Goal: Information Seeking & Learning: Learn about a topic

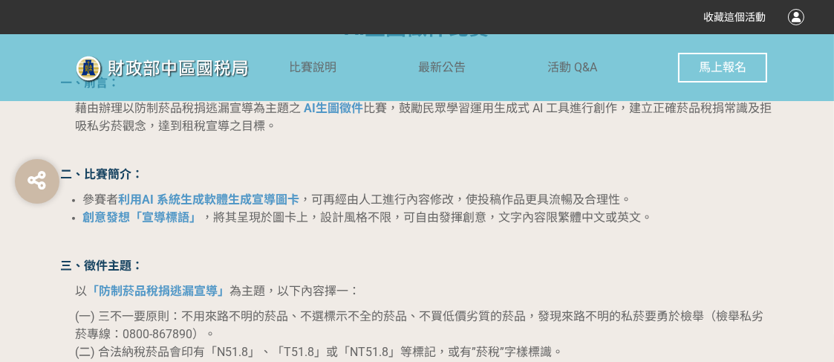
scroll to position [1002, 0]
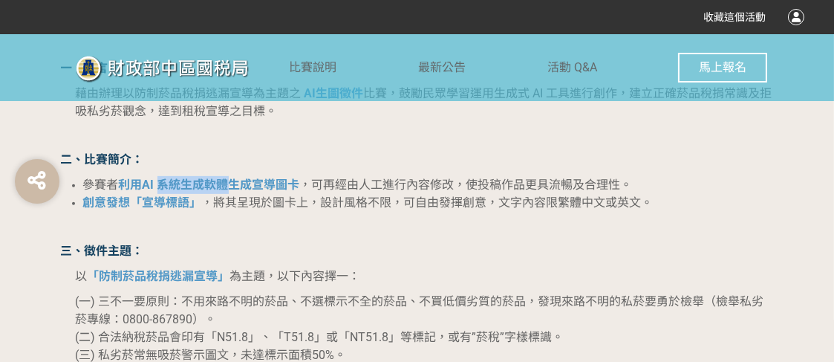
drag, startPoint x: 155, startPoint y: 182, endPoint x: 225, endPoint y: 192, distance: 70.6
click at [225, 192] on li "參賽者 利用AI 系統生成軟體生成宣導圖卡 ，可再經由人工進行內容修改，使投稿作品更具流暢及合理性。" at bounding box center [428, 185] width 691 height 18
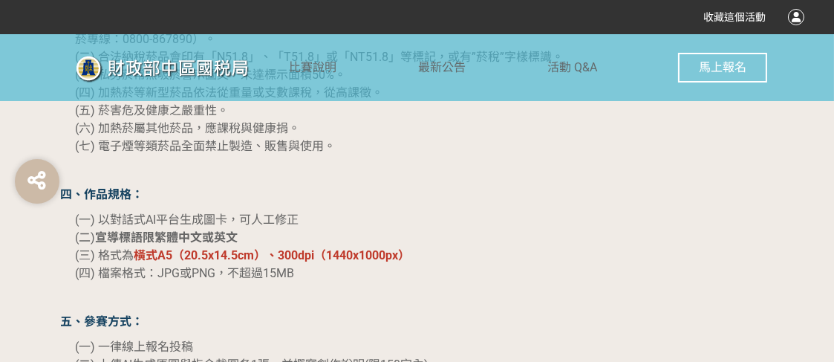
scroll to position [1300, 0]
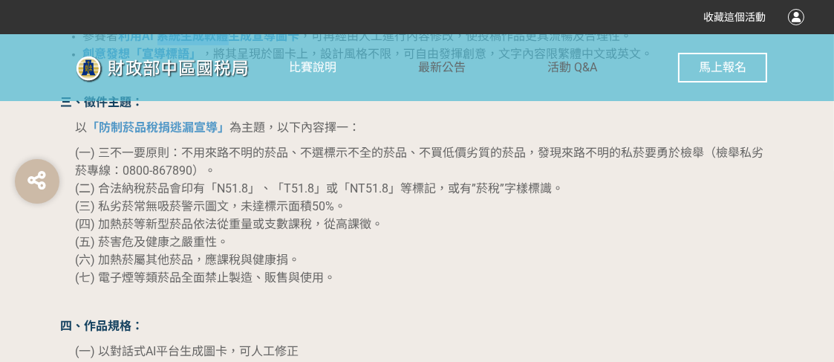
click at [335, 78] on link "比賽說明" at bounding box center [314, 67] width 48 height 67
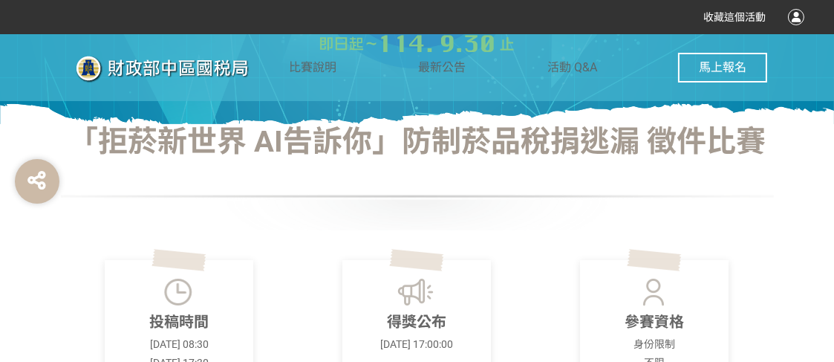
scroll to position [372, 0]
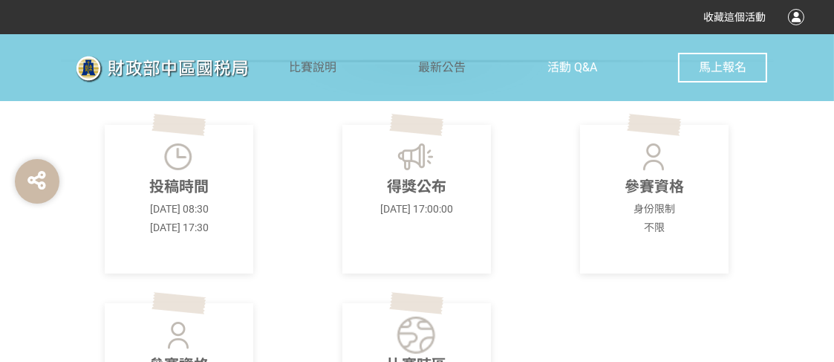
click at [568, 77] on link "活動 Q&A" at bounding box center [573, 67] width 50 height 67
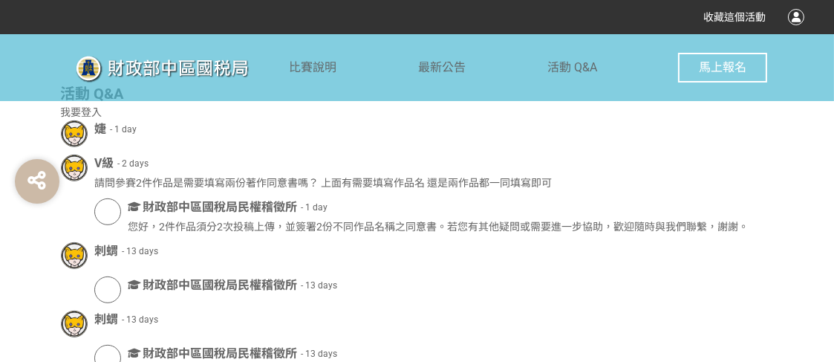
scroll to position [981, 0]
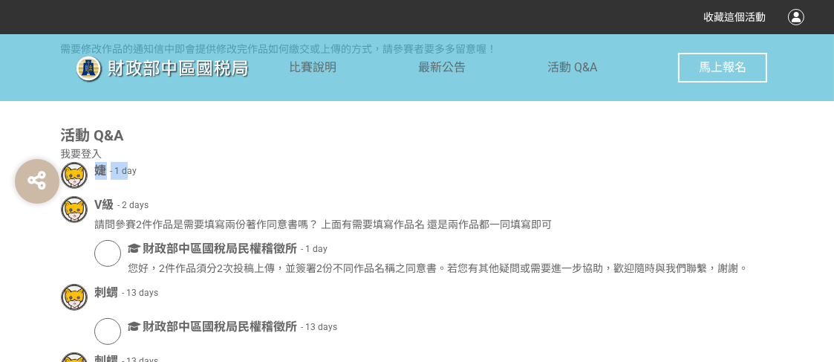
drag, startPoint x: 97, startPoint y: 189, endPoint x: 136, endPoint y: 181, distance: 39.3
click at [126, 184] on div "婕 - 1 day" at bounding box center [417, 175] width 713 height 27
click at [151, 178] on div "婕 - 1 day" at bounding box center [434, 171] width 679 height 18
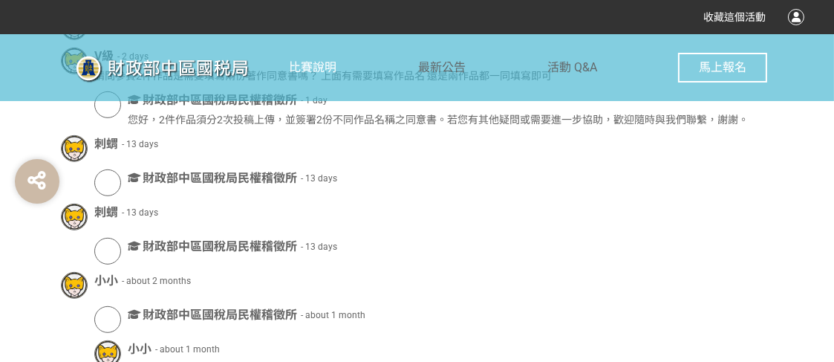
click at [304, 63] on span "比賽說明" at bounding box center [314, 67] width 48 height 14
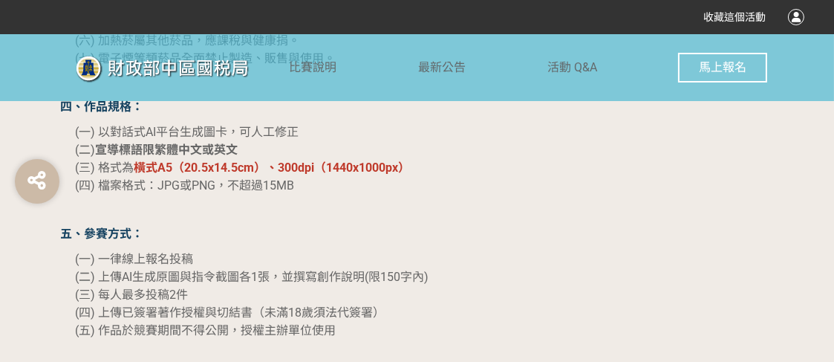
scroll to position [1381, 0]
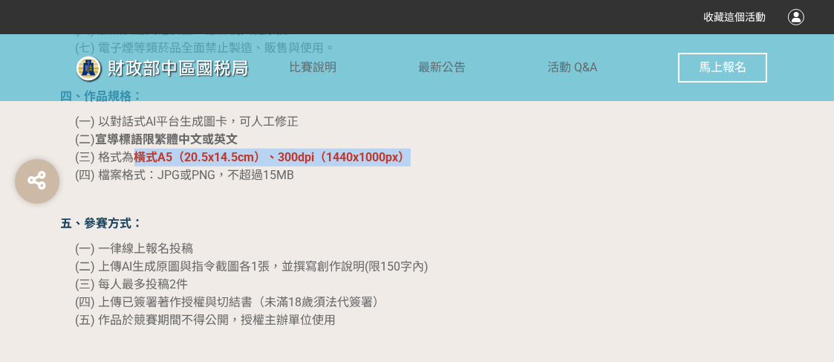
drag, startPoint x: 131, startPoint y: 155, endPoint x: 432, endPoint y: 158, distance: 301.0
click at [432, 158] on p "(一) 以對話式AI平台生成圖卡，可人工修正 (二) 宣導標語限繁體中文或英文 (三) 格式為 橫式A5（20.5x14.5cm）、300dpi（1440x1…" at bounding box center [425, 148] width 698 height 71
copy strong "橫式A5（20.5x14.5cm）、300dpi（1440x1000px）"
